Goal: Transaction & Acquisition: Obtain resource

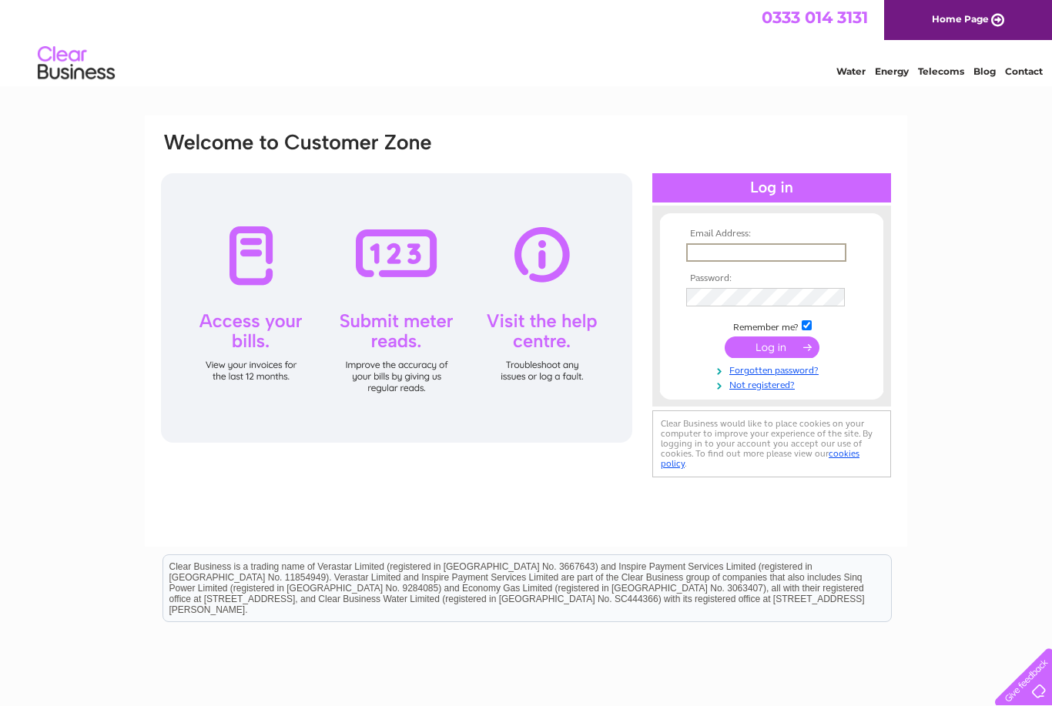
type input "[EMAIL_ADDRESS][DOMAIN_NAME]"
click at [772, 348] on input "submit" at bounding box center [772, 348] width 95 height 22
click at [777, 349] on input "submit" at bounding box center [772, 346] width 95 height 22
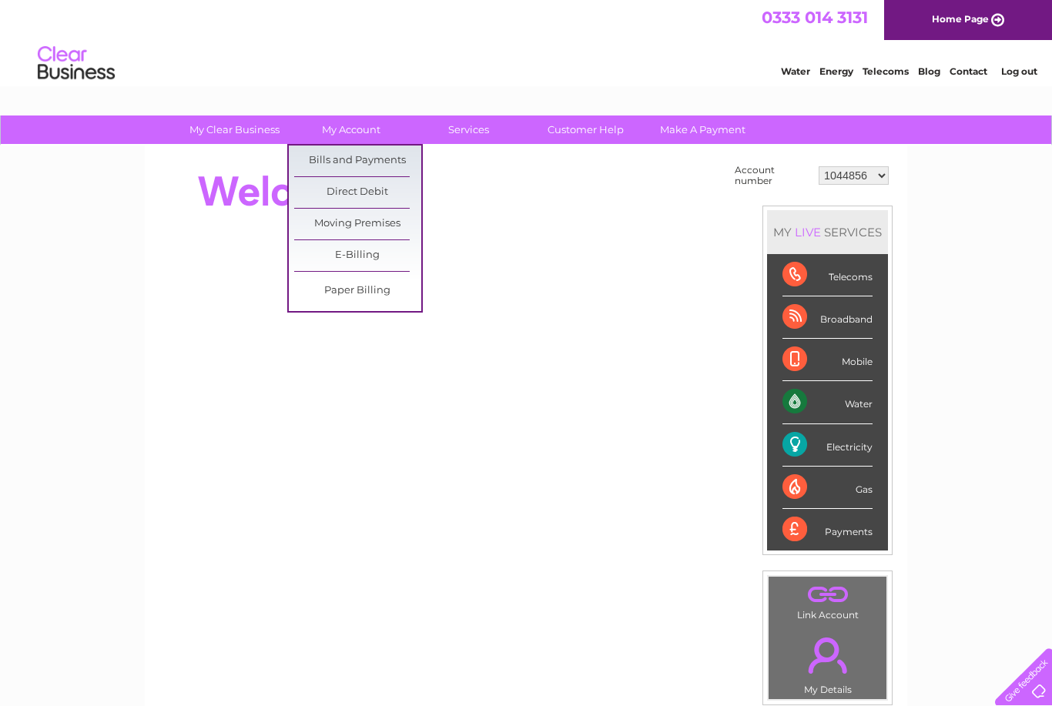
click at [359, 158] on link "Bills and Payments" at bounding box center [357, 161] width 127 height 31
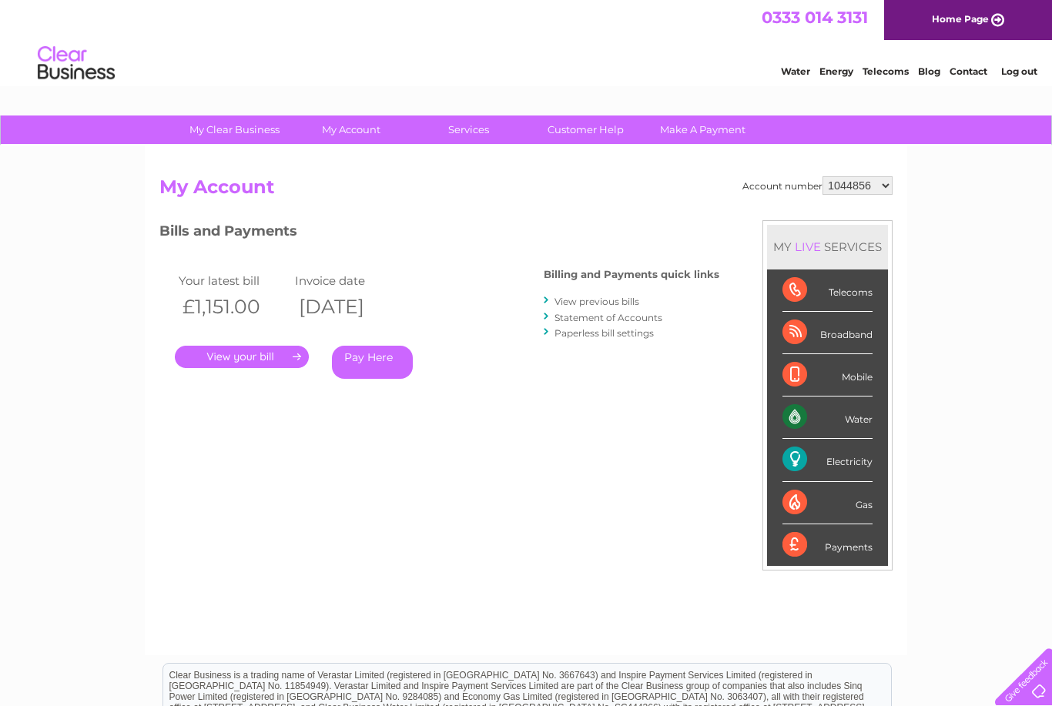
click at [250, 346] on link "." at bounding box center [242, 357] width 134 height 22
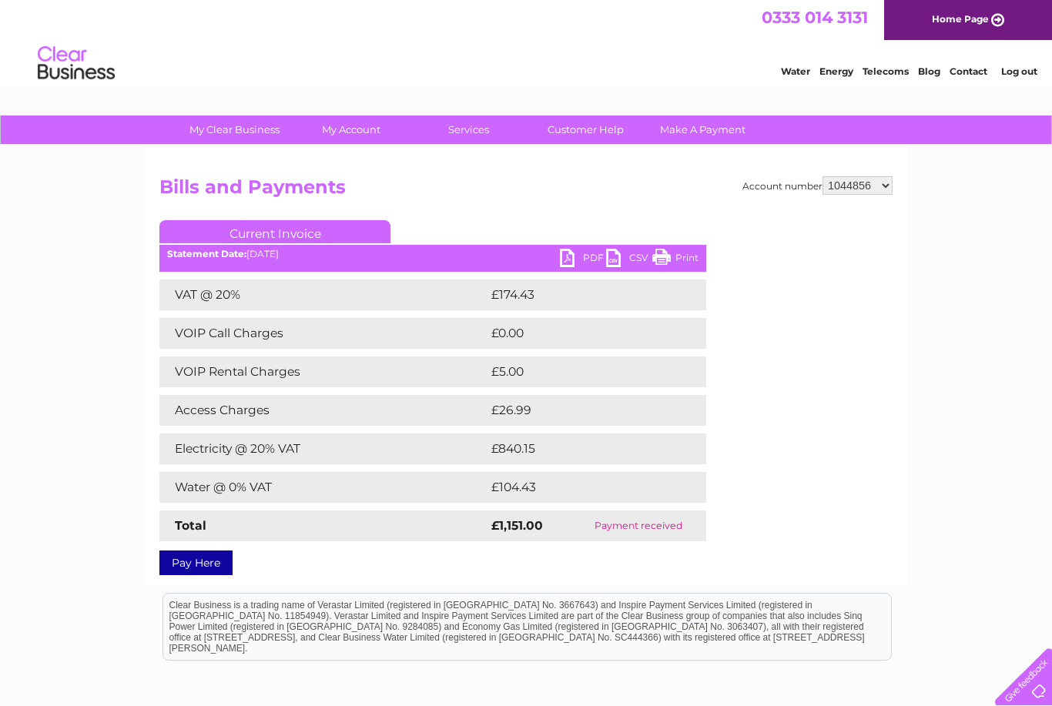
click at [572, 255] on link "PDF" at bounding box center [583, 260] width 46 height 22
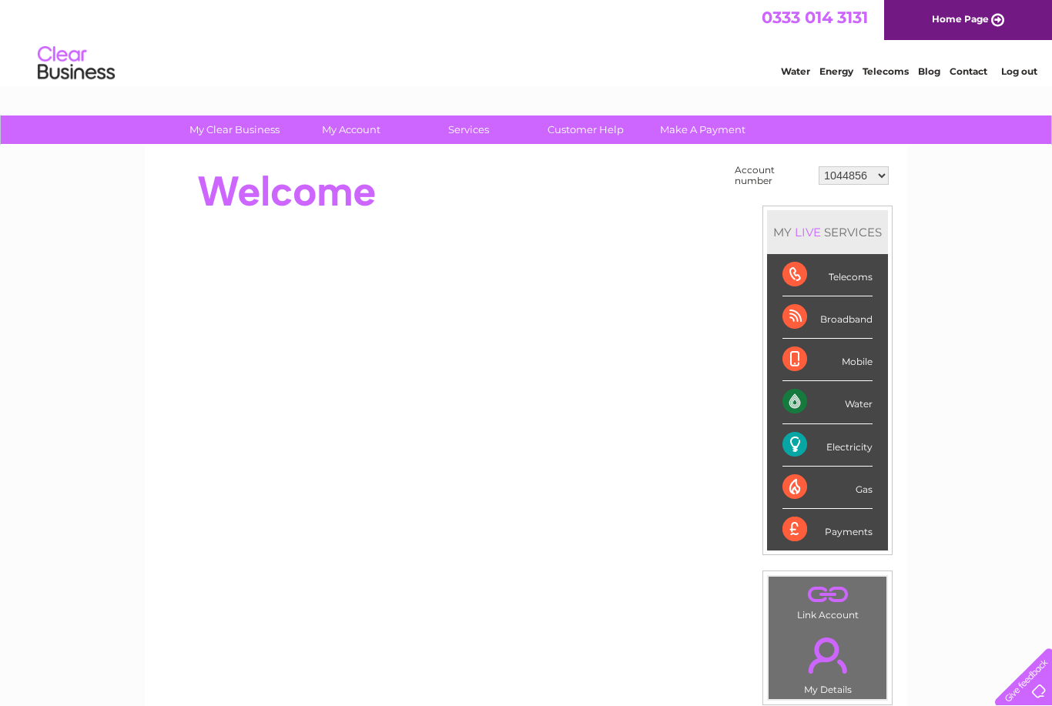
click at [878, 180] on select "1044856 30316718" at bounding box center [854, 175] width 70 height 18
select select "30316718"
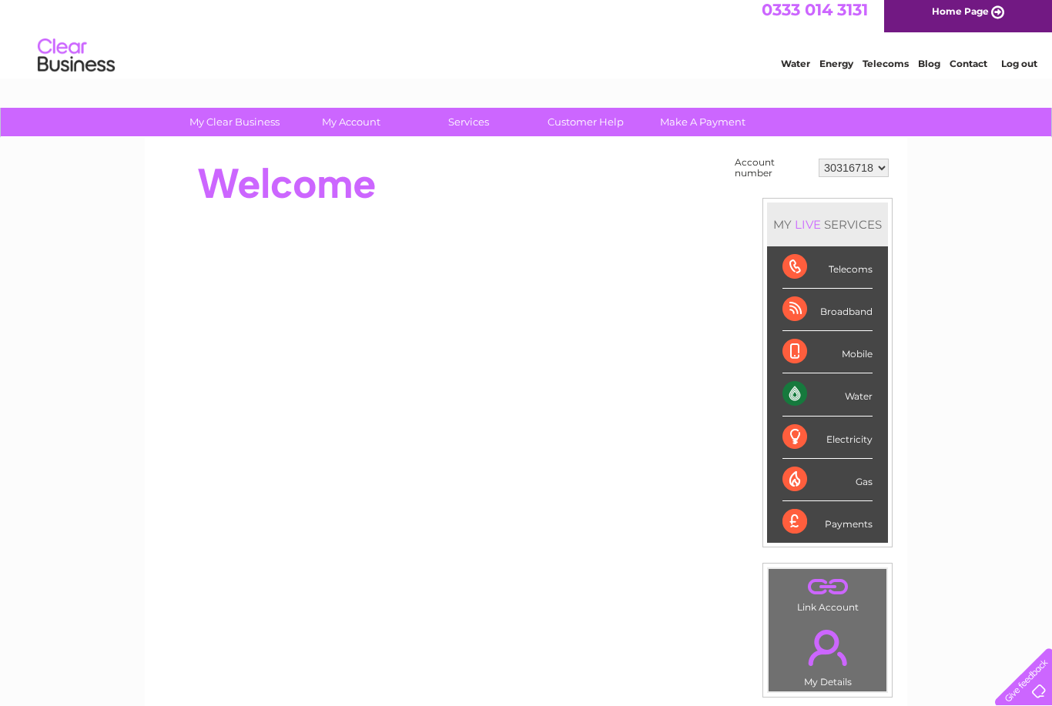
scroll to position [10, 0]
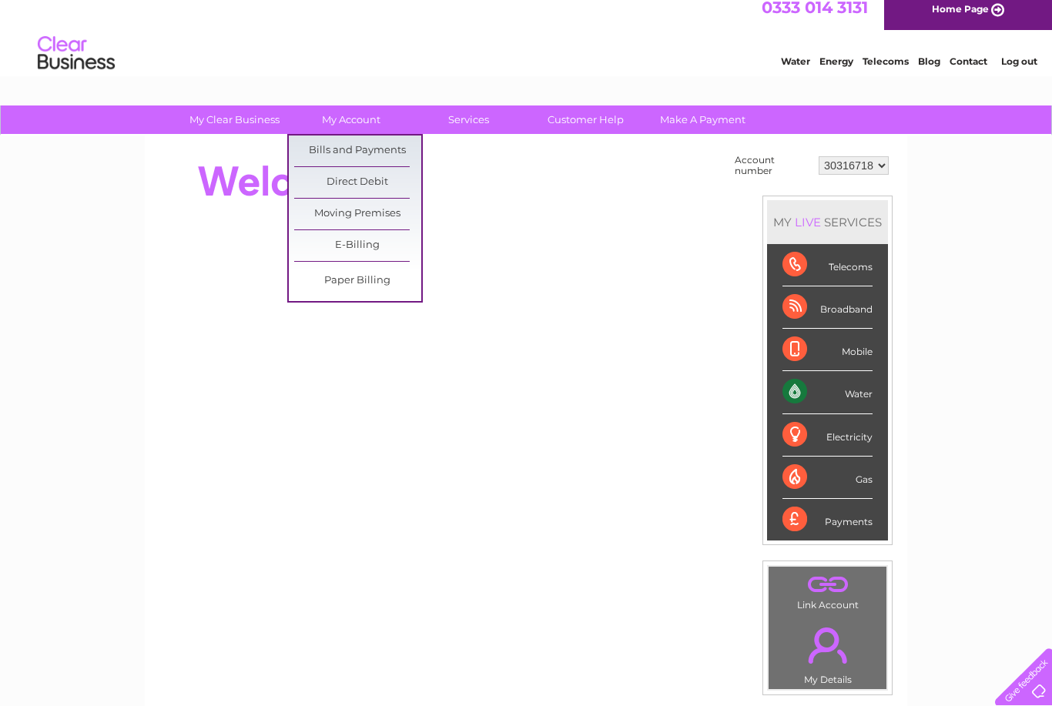
click at [377, 153] on link "Bills and Payments" at bounding box center [357, 151] width 127 height 31
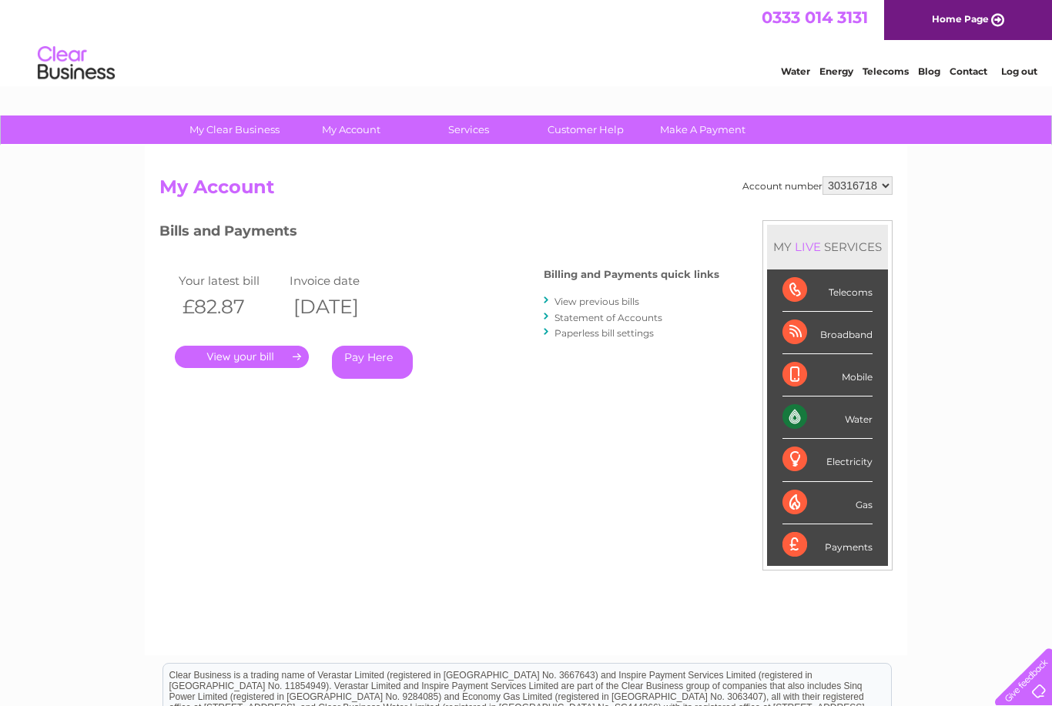
click at [253, 358] on link "." at bounding box center [242, 357] width 134 height 22
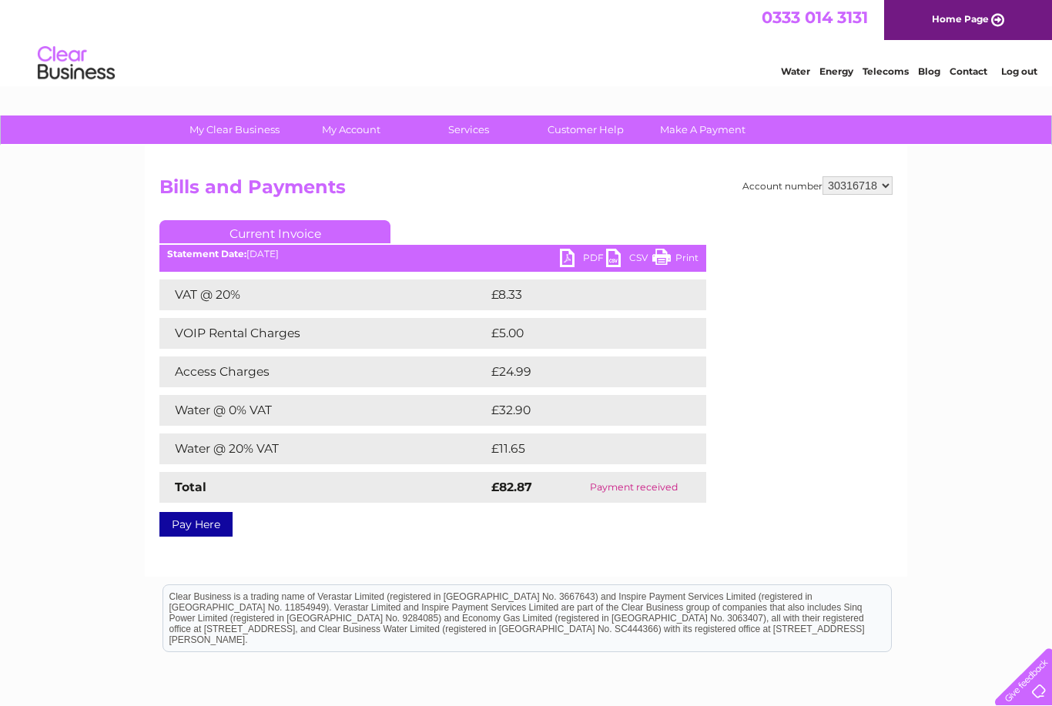
click at [574, 257] on link "PDF" at bounding box center [583, 260] width 46 height 22
click at [573, 251] on link "PDF" at bounding box center [583, 260] width 46 height 22
